Goal: Find contact information: Find contact information

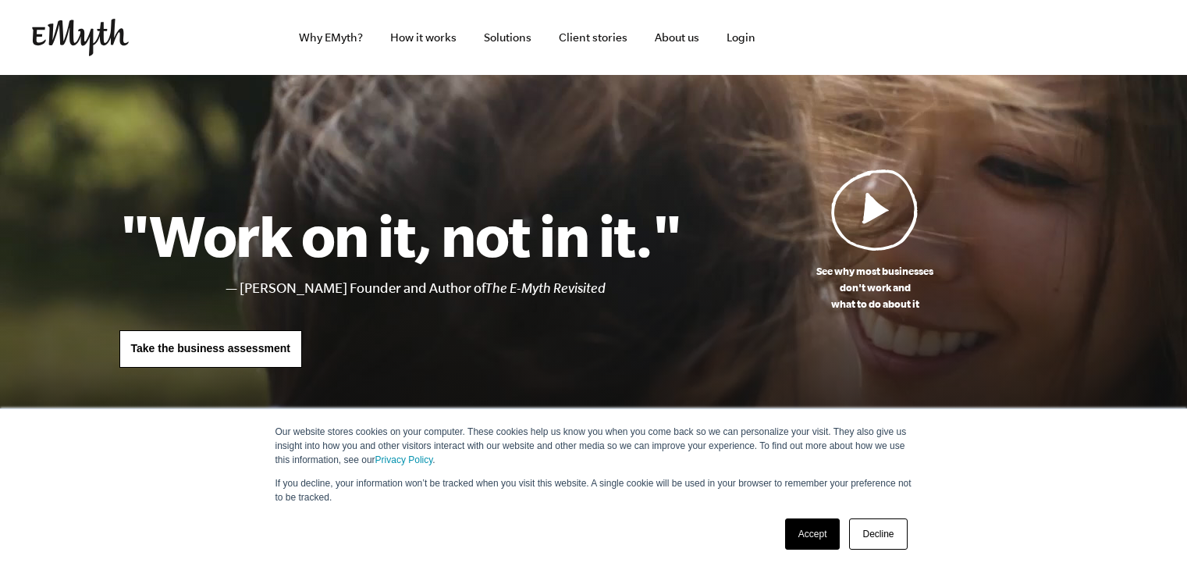
click at [867, 208] on img at bounding box center [874, 210] width 87 height 82
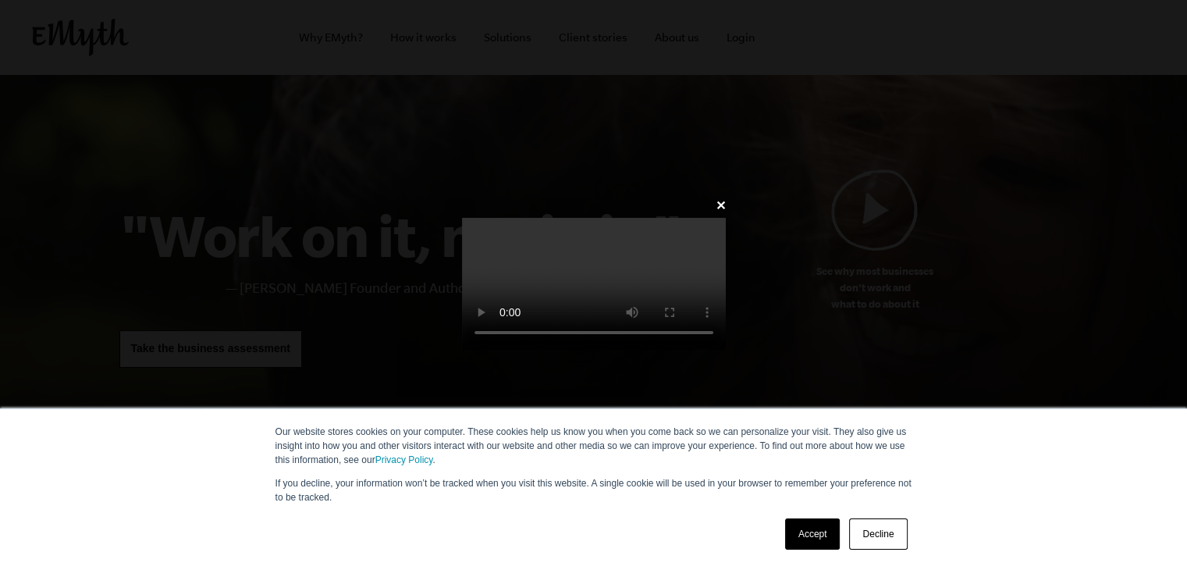
click at [870, 533] on link "Decline" at bounding box center [878, 533] width 58 height 31
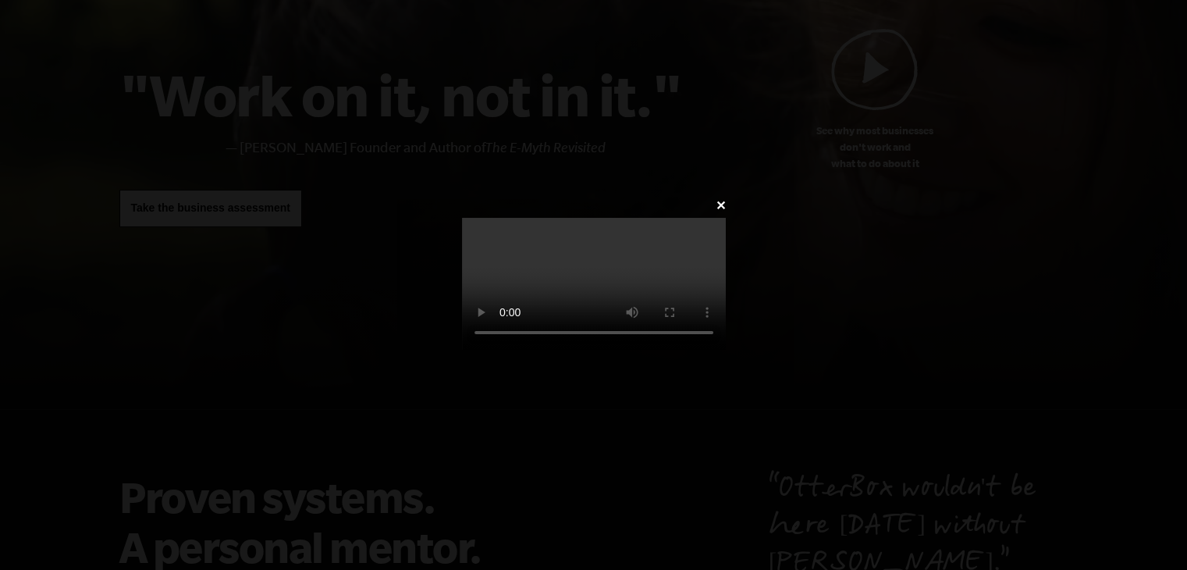
scroll to position [156, 0]
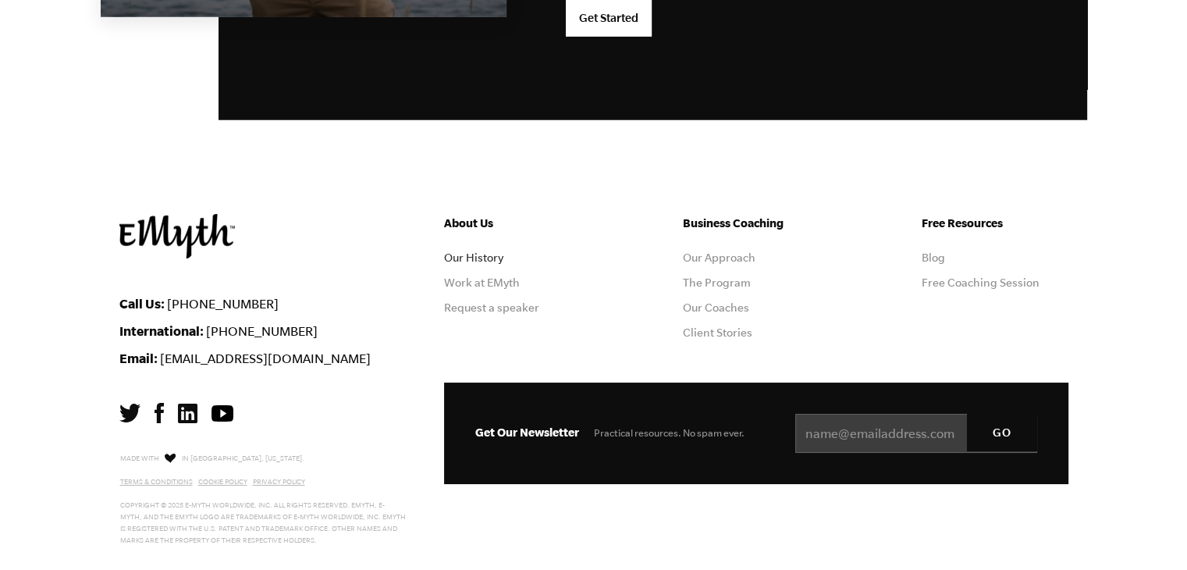
scroll to position [4242, 0]
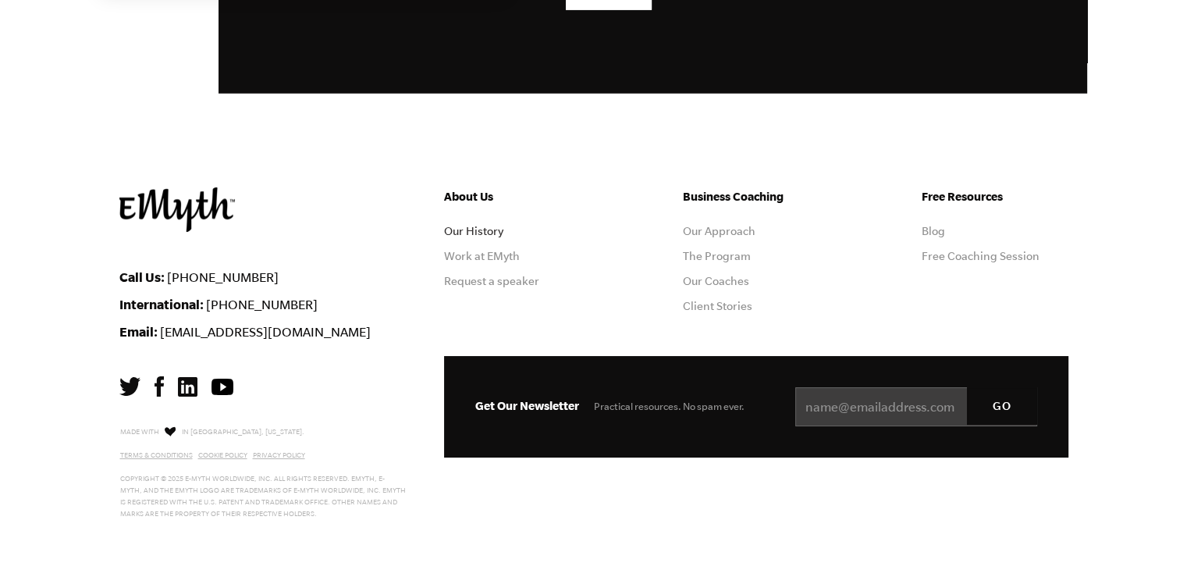
click at [477, 231] on link "Our History" at bounding box center [473, 231] width 59 height 12
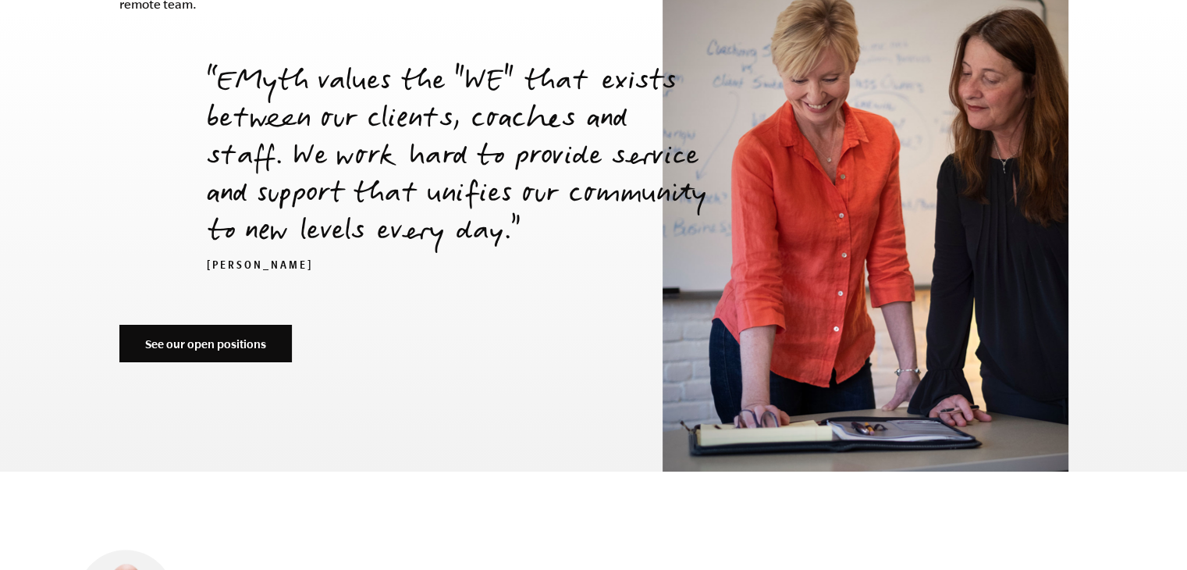
scroll to position [5305, 0]
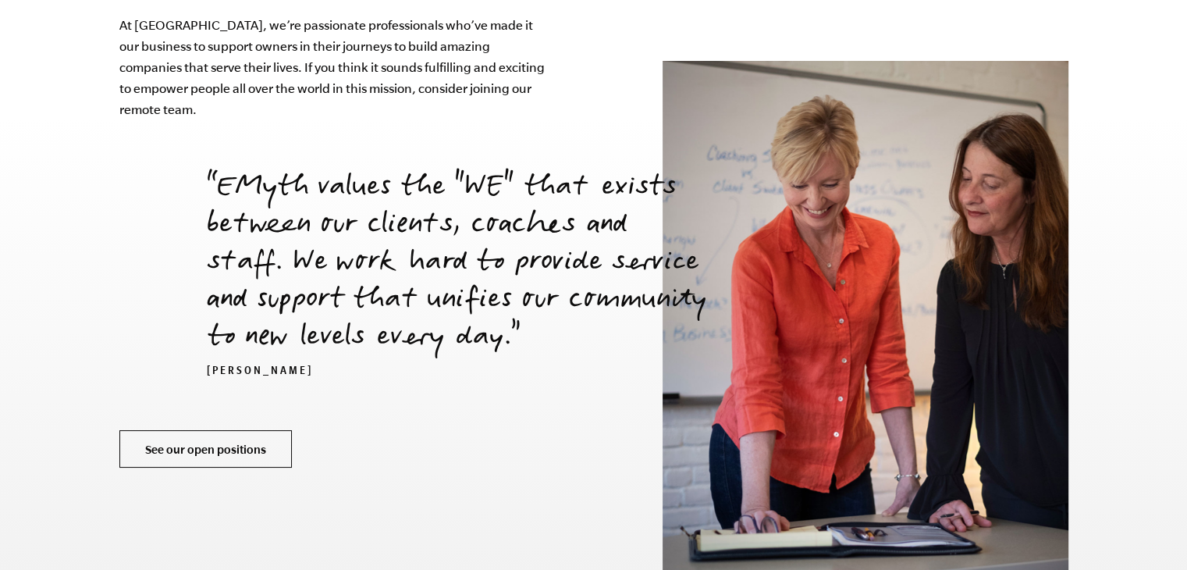
click at [237, 430] on link "See our open positions" at bounding box center [205, 448] width 172 height 37
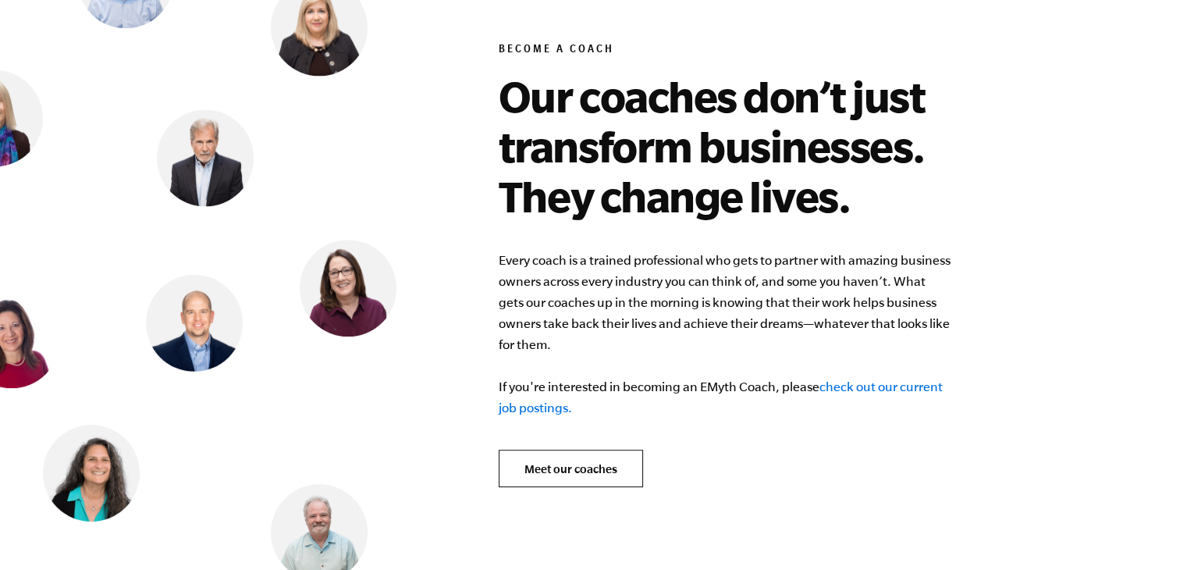
scroll to position [6085, 0]
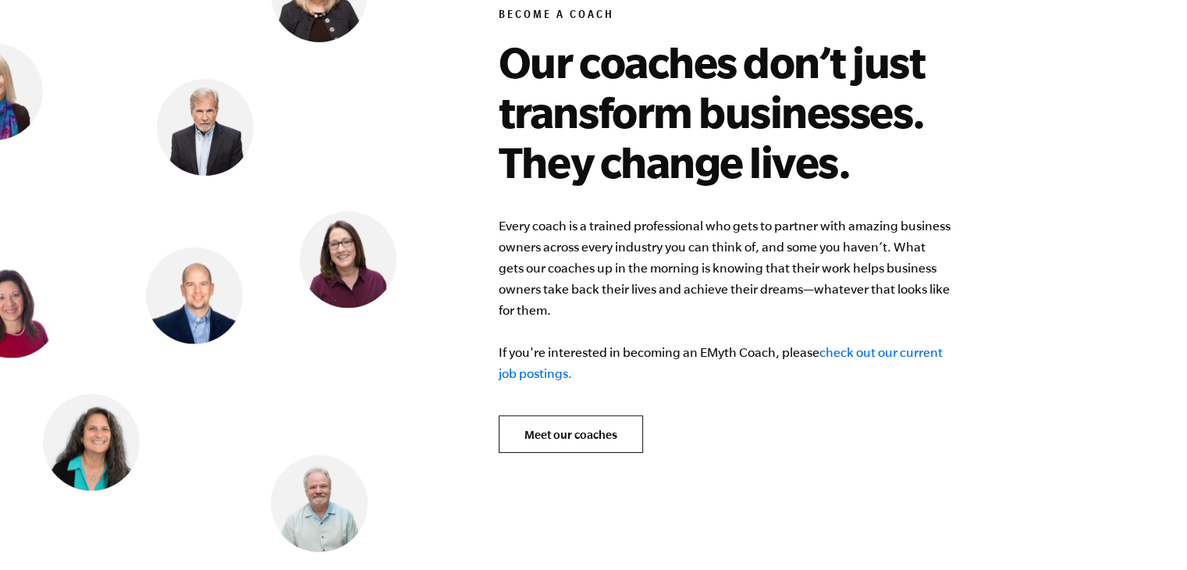
click at [864, 345] on link "check out our current job postings." at bounding box center [721, 362] width 444 height 35
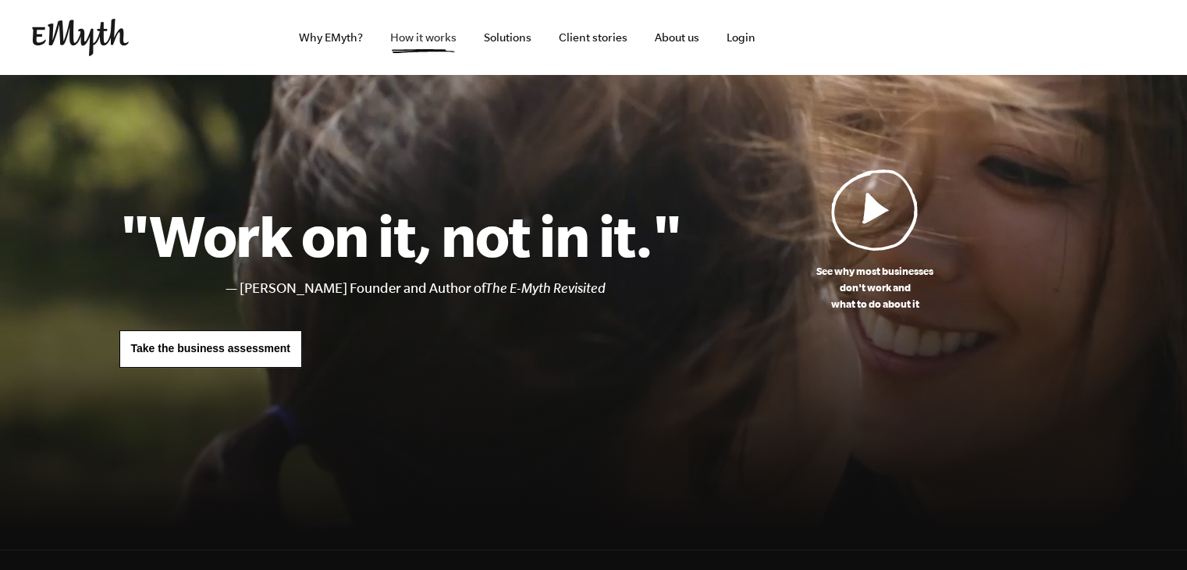
click at [409, 39] on link "How it works" at bounding box center [423, 37] width 91 height 75
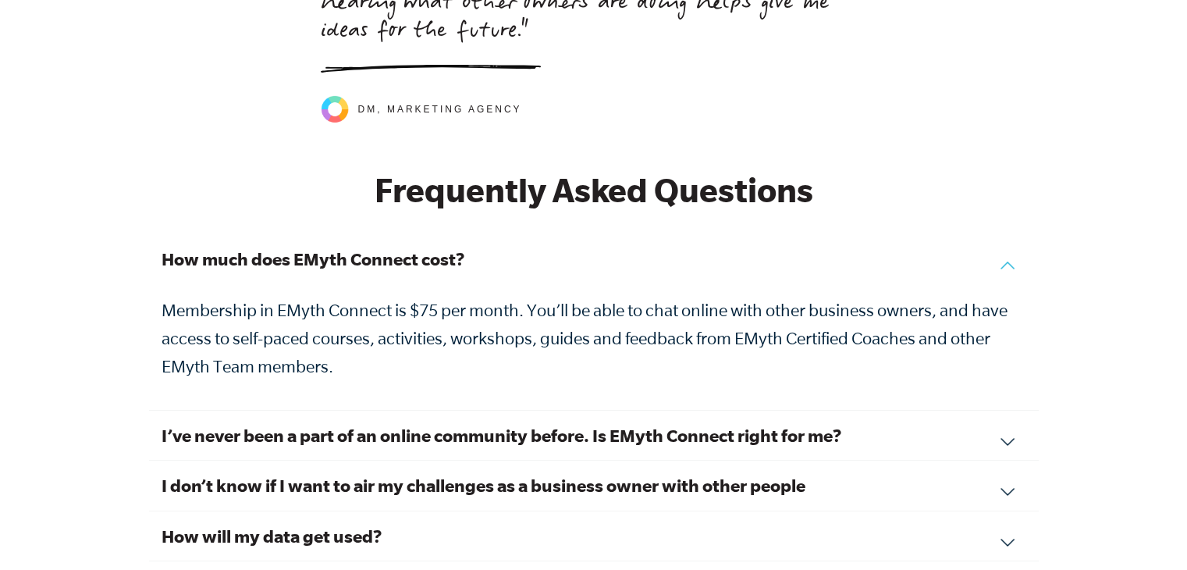
scroll to position [5230, 0]
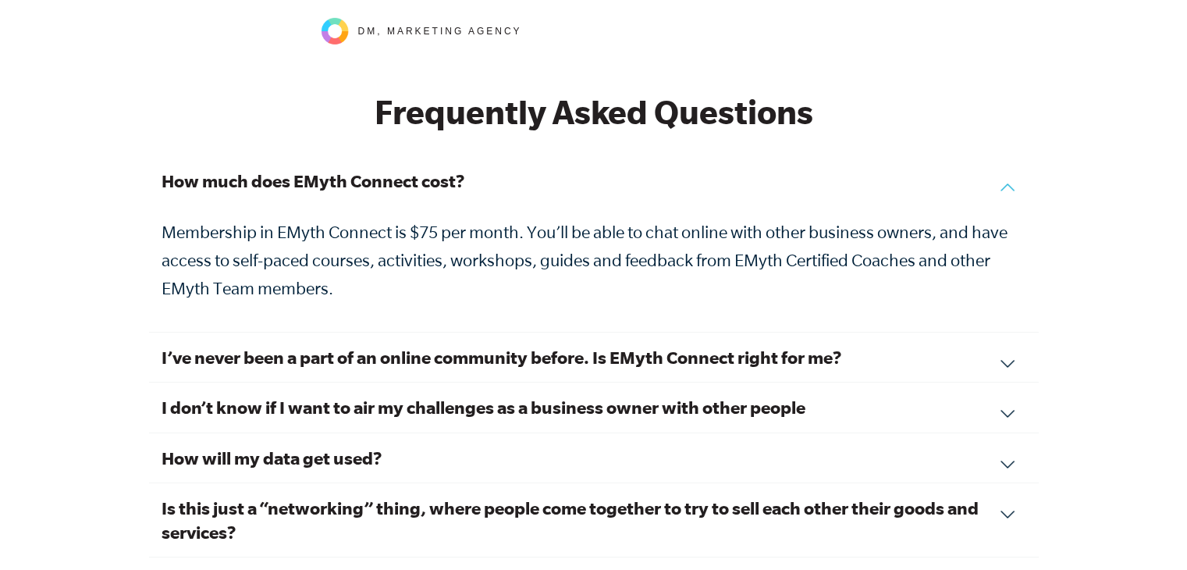
click at [1012, 346] on div "I’ve never been a part of an online community before. Is EMyth Connect right fo…" at bounding box center [594, 358] width 890 height 50
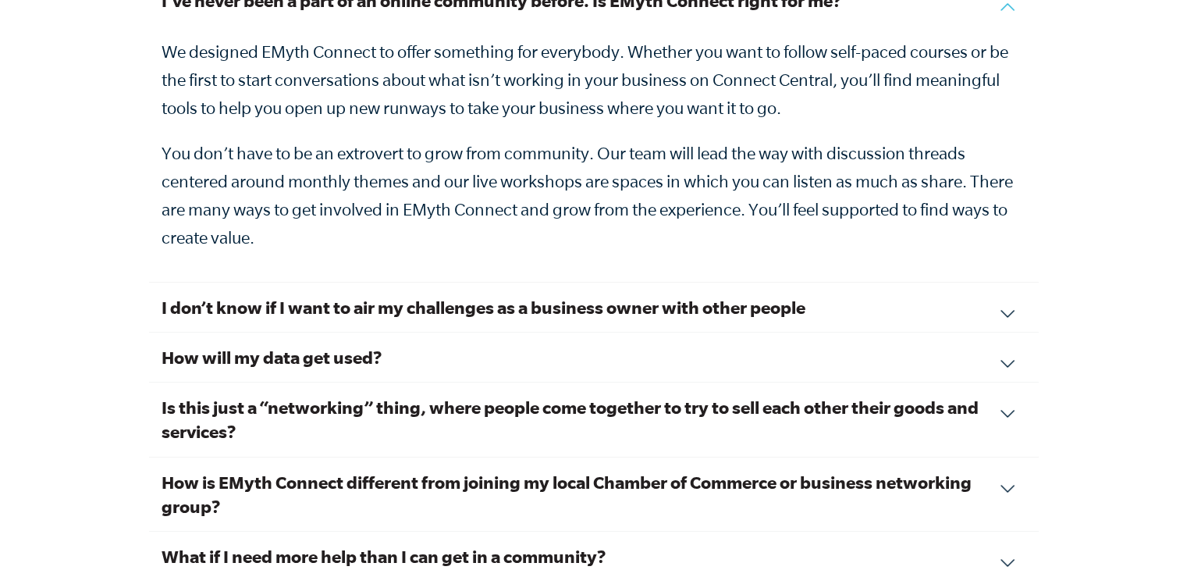
scroll to position [5464, 0]
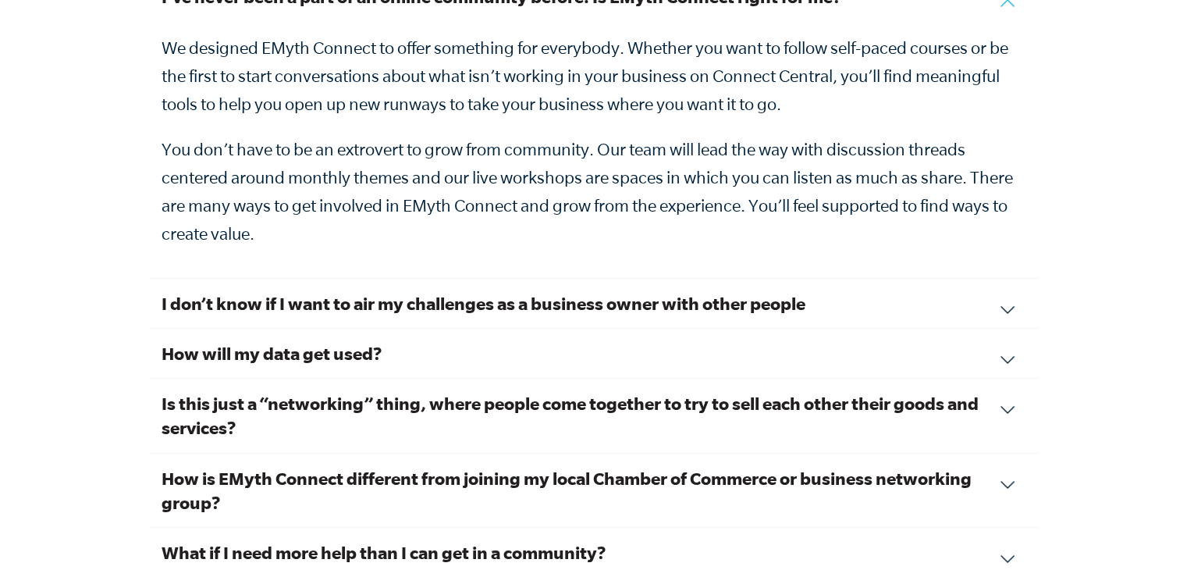
click at [1006, 286] on div "I don’t know if I want to air my challenges as a business owner with other peop…" at bounding box center [594, 304] width 890 height 50
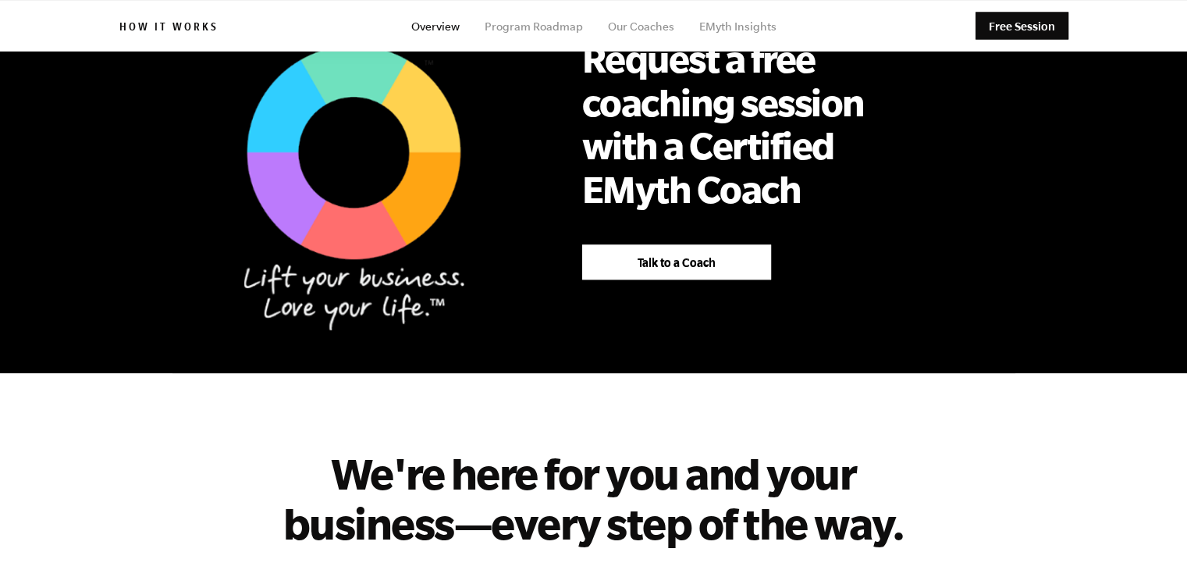
scroll to position [937, 0]
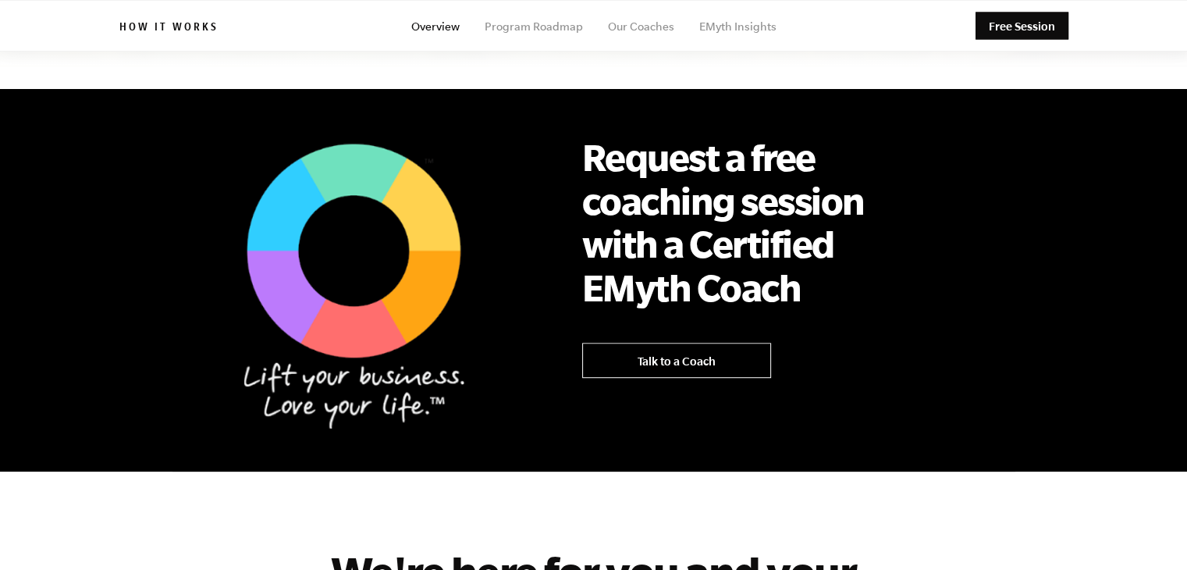
click at [668, 354] on span "Talk to a Coach" at bounding box center [677, 360] width 78 height 13
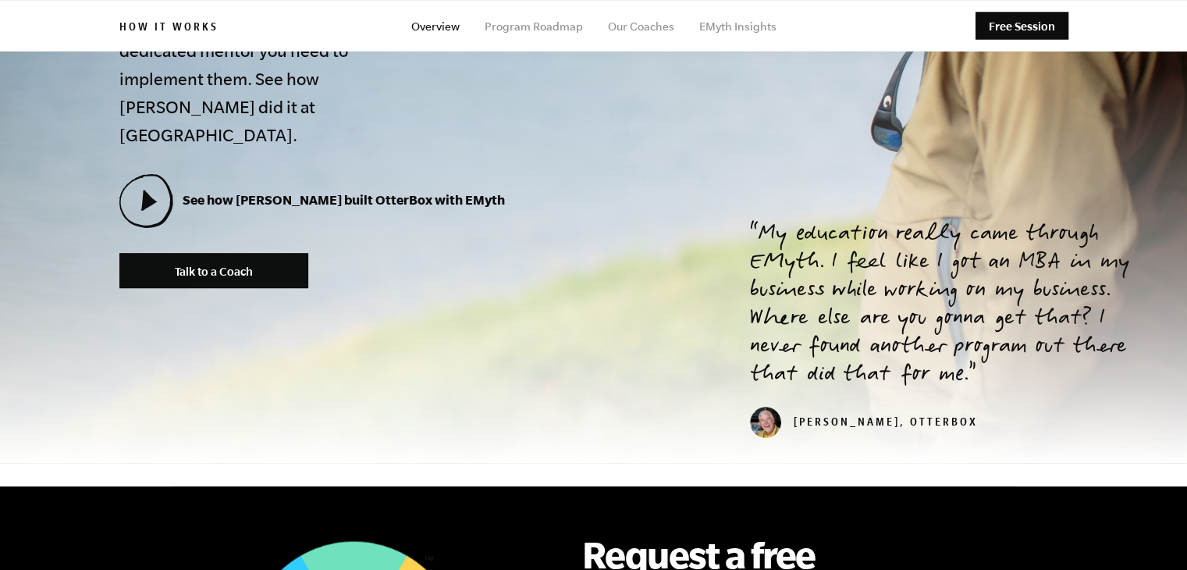
scroll to position [468, 0]
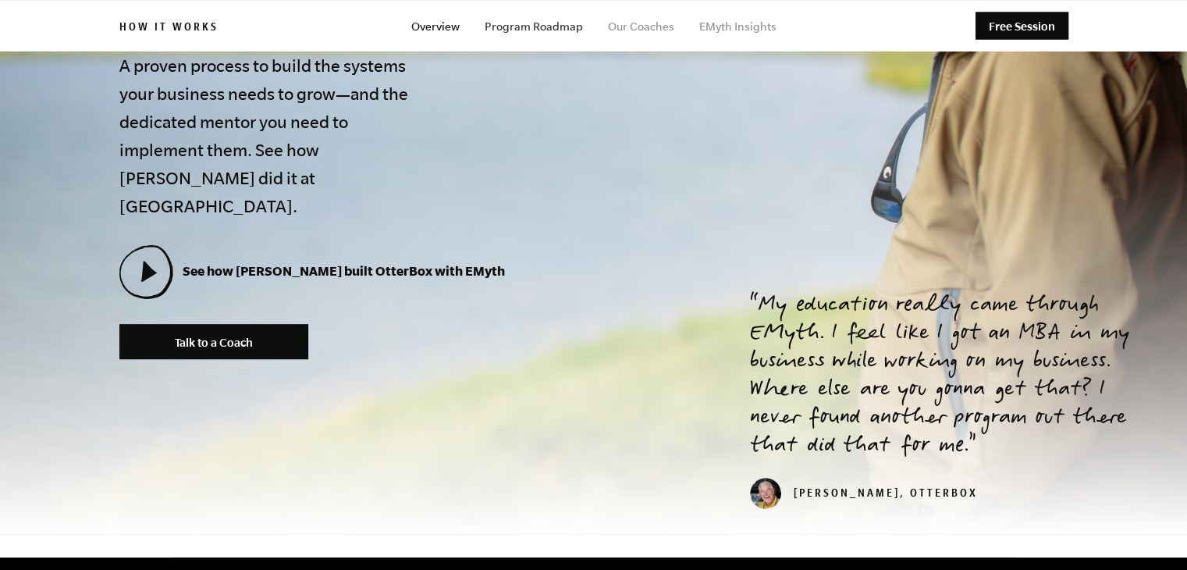
click at [561, 30] on link "Program Roadmap" at bounding box center [534, 26] width 98 height 12
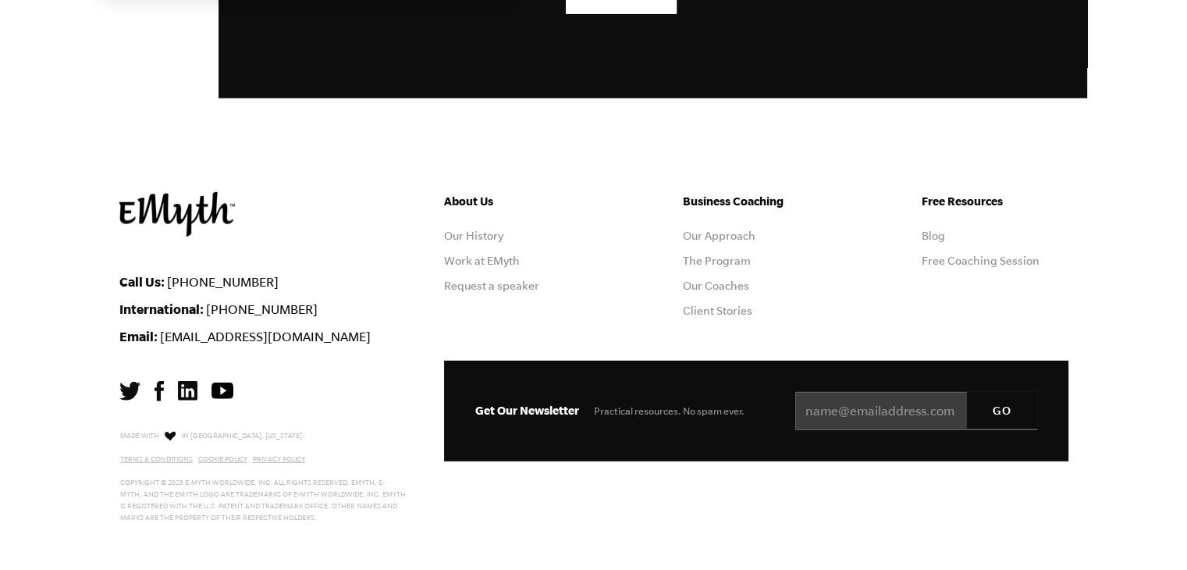
scroll to position [4546, 0]
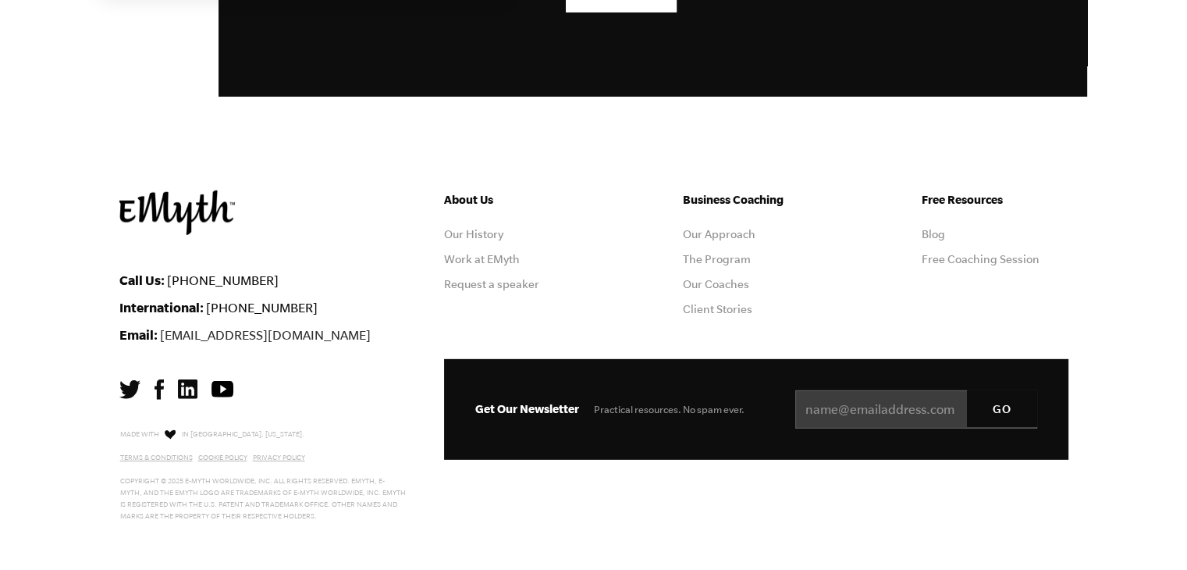
click at [213, 332] on link "[EMAIL_ADDRESS][DOMAIN_NAME]" at bounding box center [265, 335] width 211 height 14
click at [320, 395] on div "Call Us: [PHONE_NUMBER] International: [PHONE_NUMBER] Email: [EMAIL_ADDRESS][DO…" at bounding box center [269, 325] width 301 height 270
drag, startPoint x: 158, startPoint y: 325, endPoint x: 256, endPoint y: 325, distance: 98.4
click at [256, 327] on li "Email: [EMAIL_ADDRESS][DOMAIN_NAME]" at bounding box center [269, 334] width 301 height 15
copy li "[EMAIL_ADDRESS][DOMAIN_NAME]"
